Goal: Information Seeking & Learning: Learn about a topic

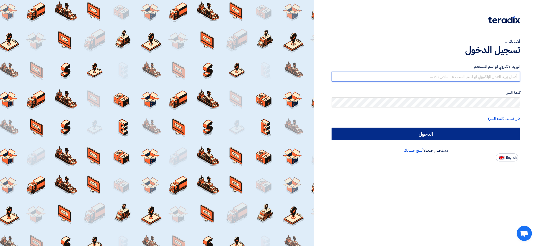
type input "[EMAIL_ADDRESS][DOMAIN_NAME]"
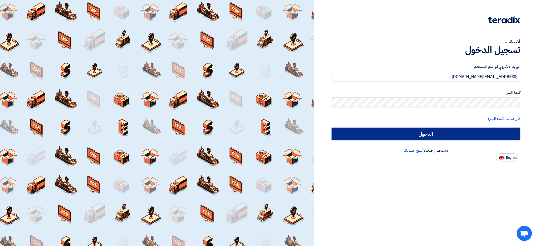
click at [426, 131] on input "الدخول" at bounding box center [426, 134] width 188 height 13
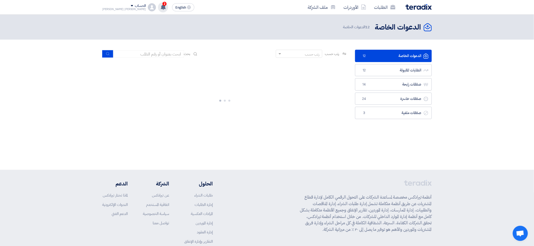
click at [162, 6] on span "2" at bounding box center [164, 4] width 4 height 4
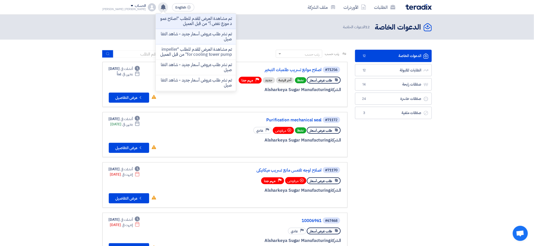
click at [165, 34] on p "تم نشر طلب عروض أسعار جديد - شاهد التفاصيل" at bounding box center [196, 37] width 72 height 10
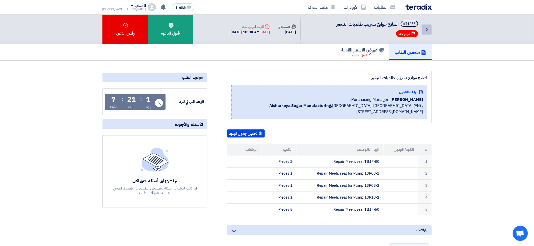
click at [425, 26] on icon "Back" at bounding box center [426, 29] width 6 height 6
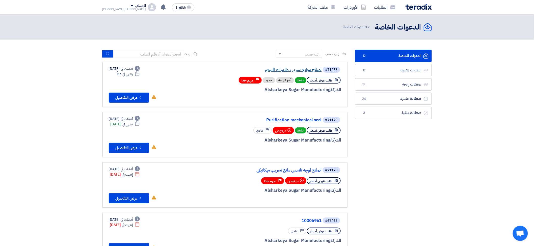
click at [281, 71] on link "اصلاح موانع تسريب طلمبات التبخير" at bounding box center [271, 70] width 101 height 5
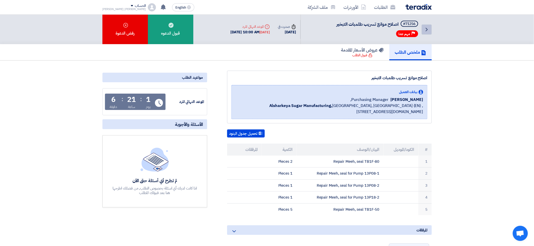
click at [429, 29] on icon "Back" at bounding box center [426, 29] width 6 height 6
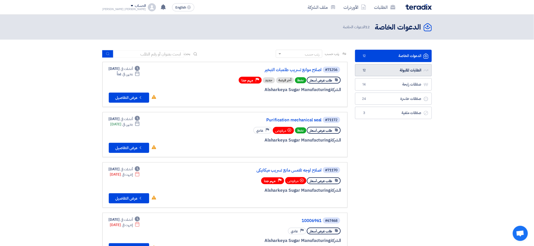
click at [394, 69] on link "الطلبات المقبولة الطلبات المقبولة 12" at bounding box center [393, 70] width 77 height 12
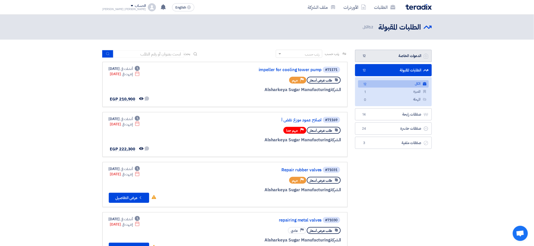
click at [395, 59] on link "الدعوات الخاصة الدعوات الخاصة 12" at bounding box center [393, 56] width 77 height 12
